Goal: Information Seeking & Learning: Learn about a topic

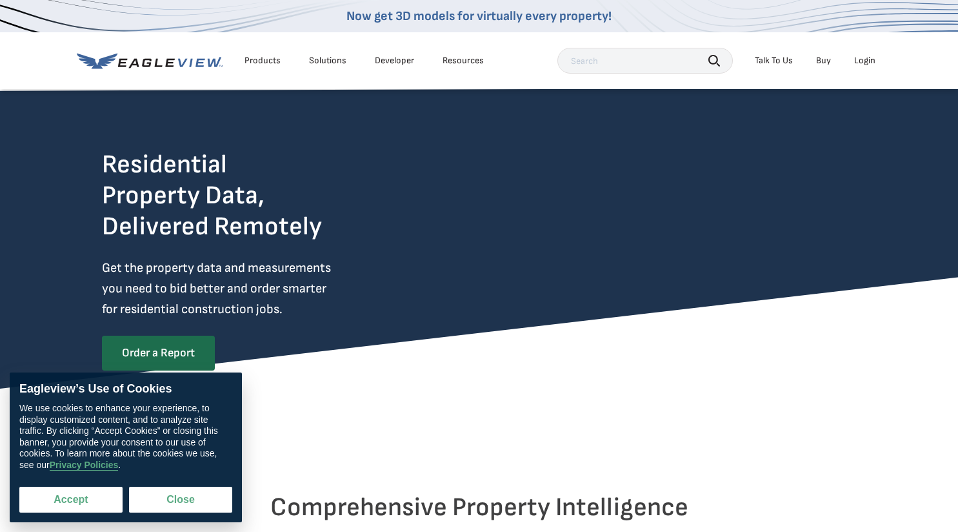
click at [87, 498] on button "Accept" at bounding box center [70, 499] width 103 height 26
checkbox input "true"
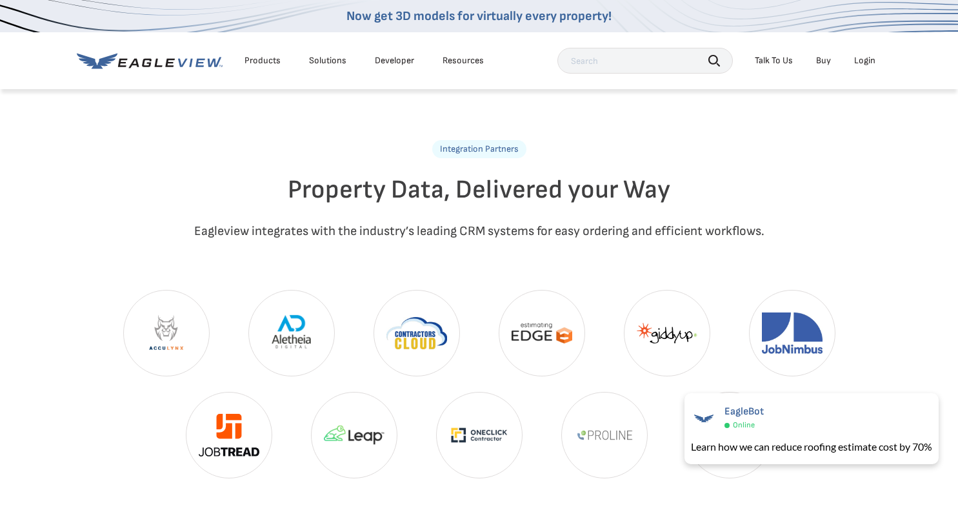
scroll to position [2968, 0]
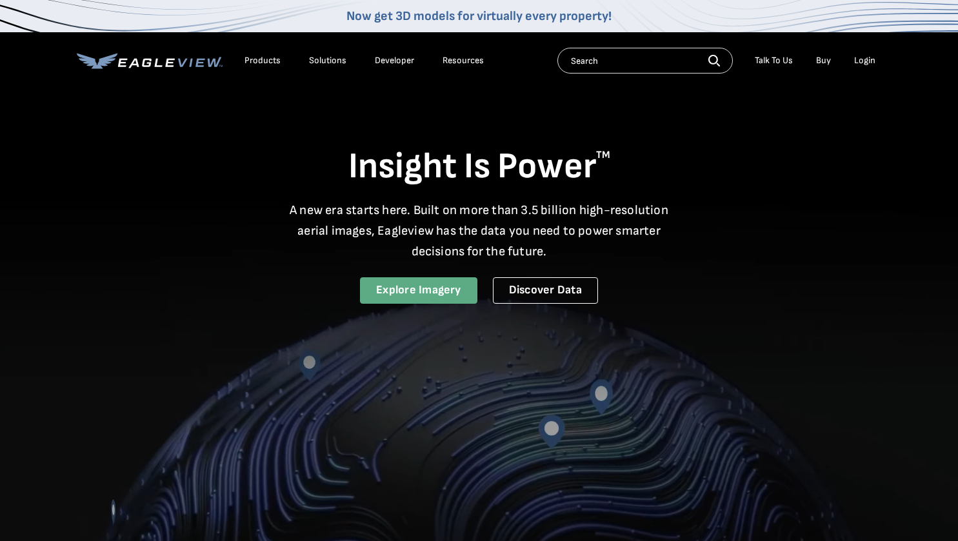
click at [430, 295] on link "Explore Imagery" at bounding box center [418, 290] width 117 height 26
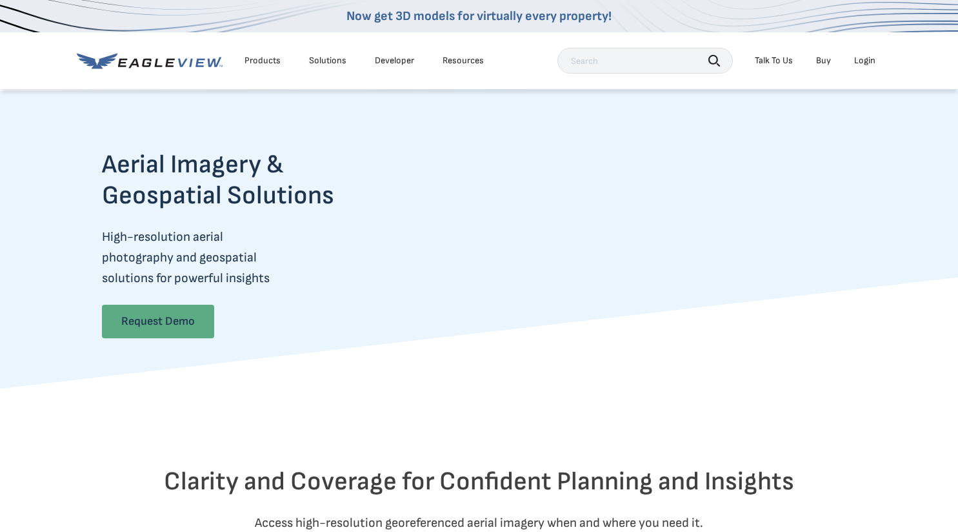
click at [167, 323] on link "Request Demo" at bounding box center [158, 321] width 112 height 34
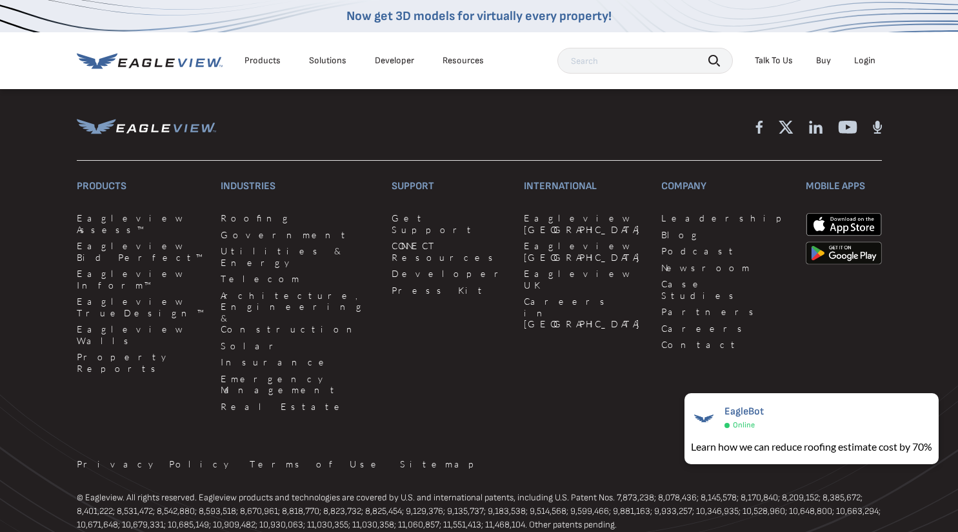
scroll to position [1532, 0]
